Goal: Task Accomplishment & Management: Use online tool/utility

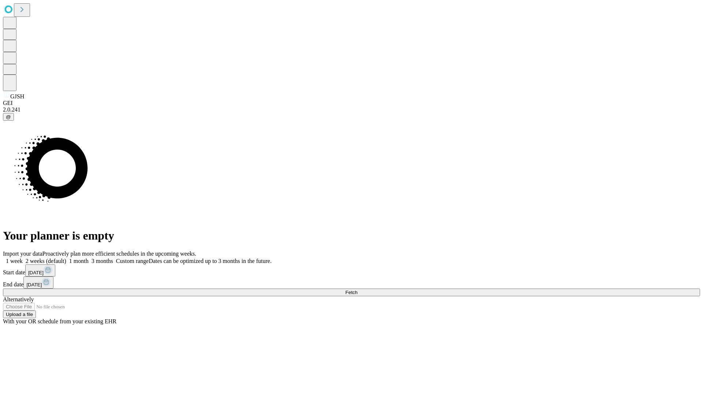
click at [357, 290] on span "Fetch" at bounding box center [351, 292] width 12 height 5
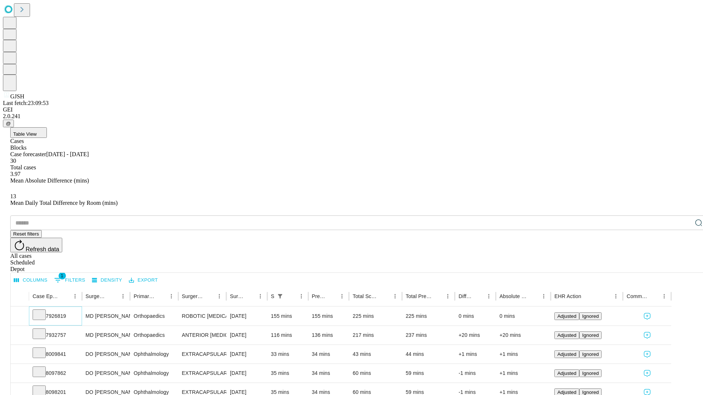
click at [43, 311] on icon at bounding box center [39, 314] width 7 height 7
